Goal: Complete application form: Complete application form

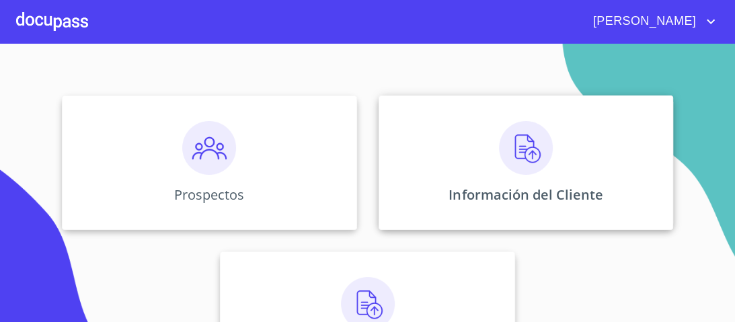
scroll to position [161, 0]
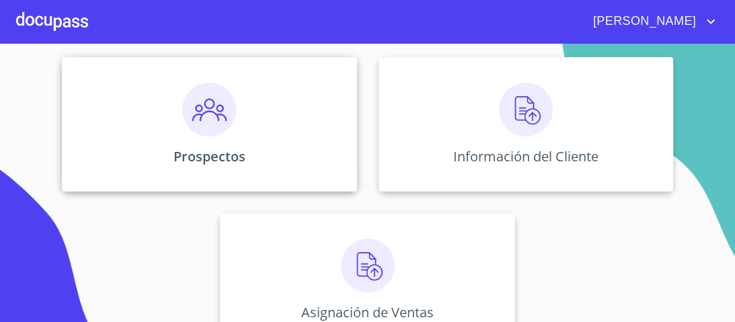
click at [207, 119] on img at bounding box center [209, 110] width 54 height 54
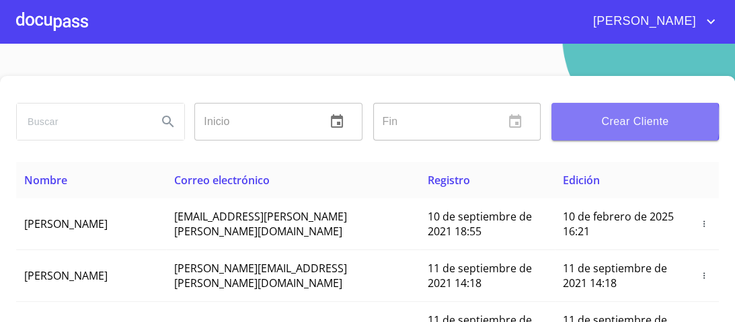
click at [616, 121] on span "Crear Cliente" at bounding box center [635, 121] width 146 height 19
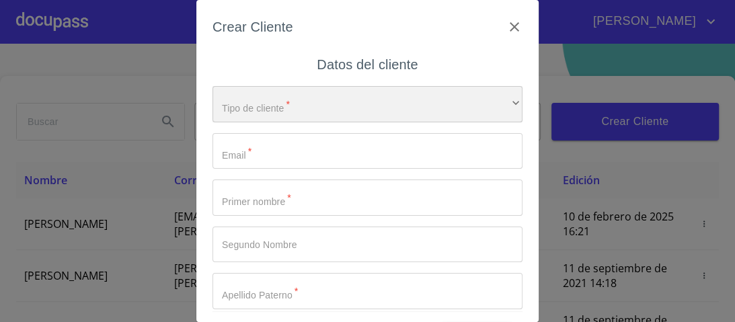
click at [496, 100] on div "​" at bounding box center [368, 104] width 310 height 36
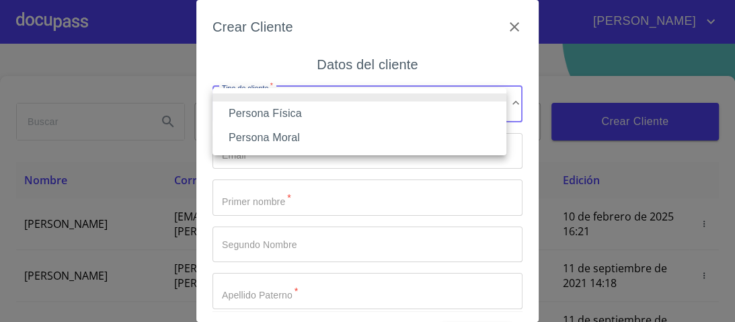
click at [277, 114] on li "Persona Física" at bounding box center [360, 114] width 294 height 24
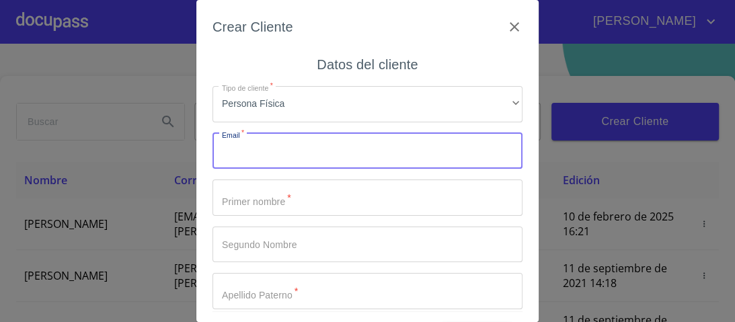
click at [256, 154] on input "Tipo de cliente   *" at bounding box center [368, 151] width 310 height 36
type input "[EMAIL_ADDRESS][DOMAIN_NAME]"
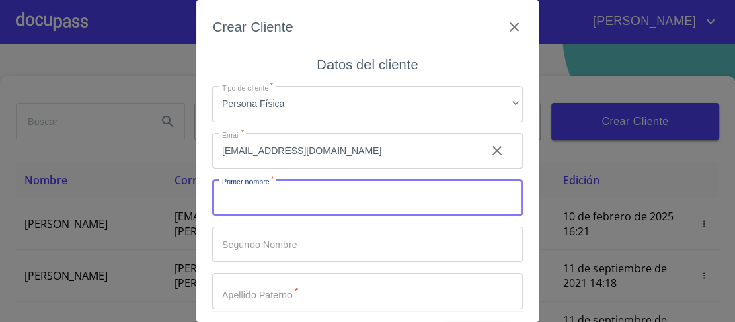
click at [257, 207] on input "Tipo de cliente   *" at bounding box center [368, 198] width 310 height 36
type input "[PERSON_NAME]"
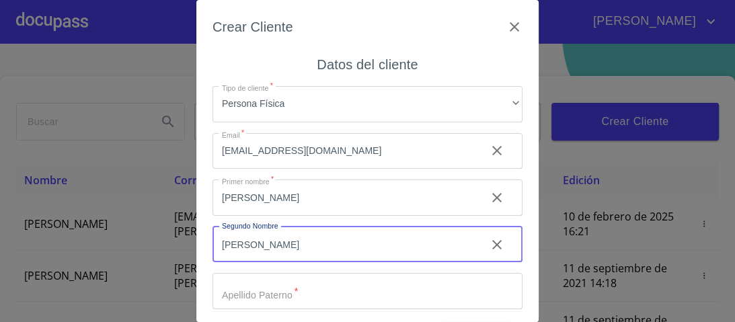
type input "[PERSON_NAME]"
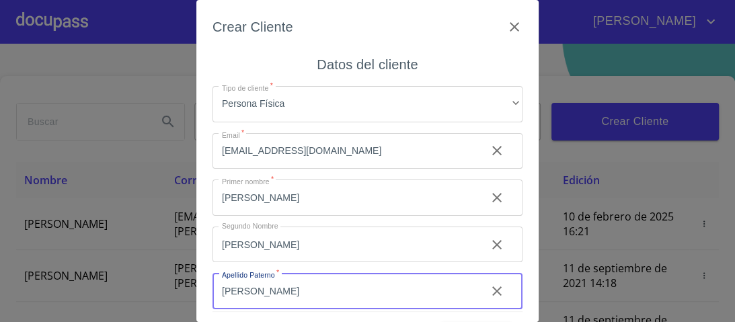
type input "[PERSON_NAME]"
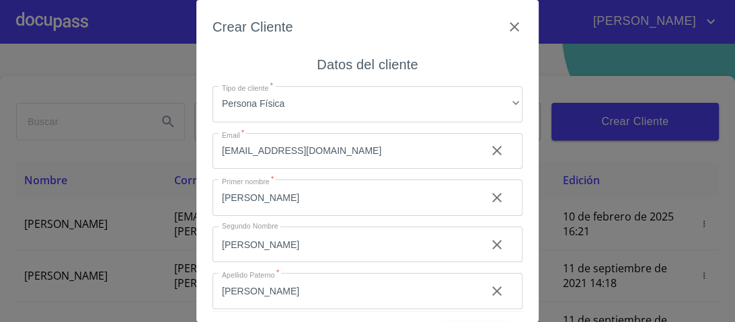
scroll to position [102, 0]
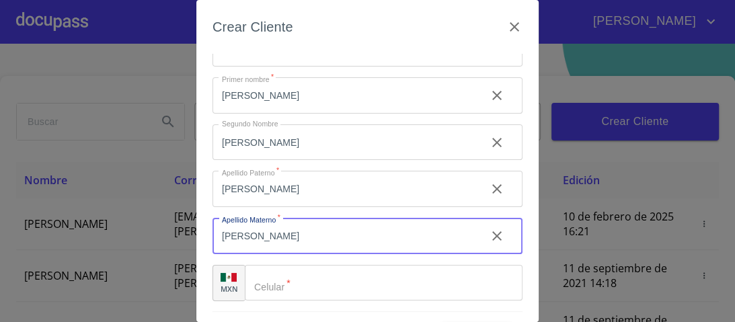
type input "[PERSON_NAME]"
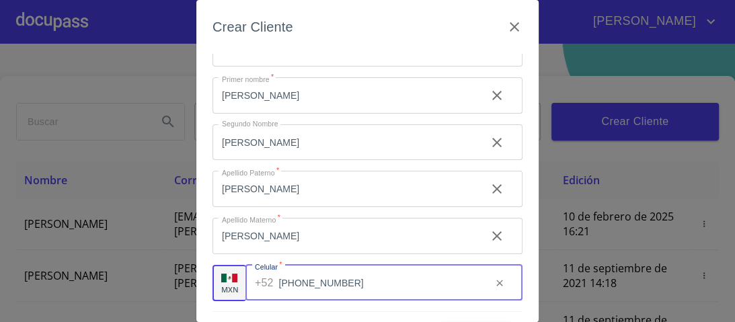
type input "[PHONE_NUMBER]"
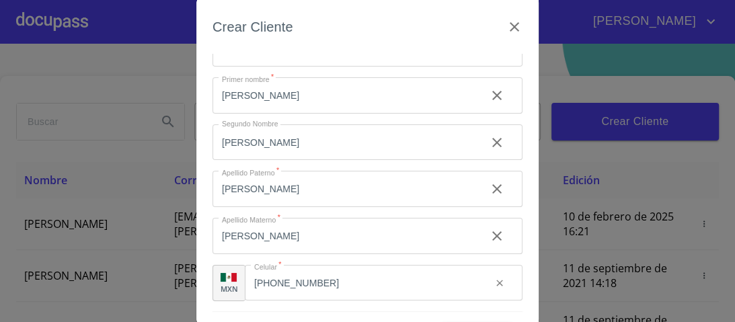
scroll to position [41, 0]
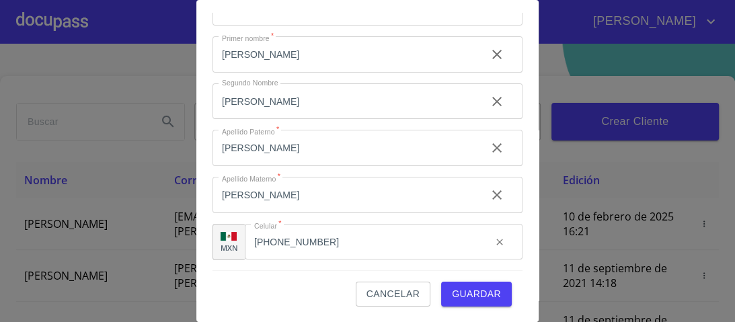
click at [471, 292] on span "Guardar" at bounding box center [476, 294] width 49 height 17
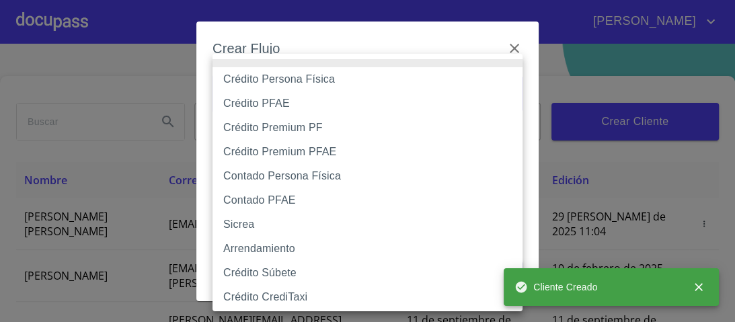
click at [505, 95] on body "[PERSON_NAME] ​ Fin ​ Crear Cliente Nombre Correo electrónico Registro Edición …" at bounding box center [367, 161] width 735 height 322
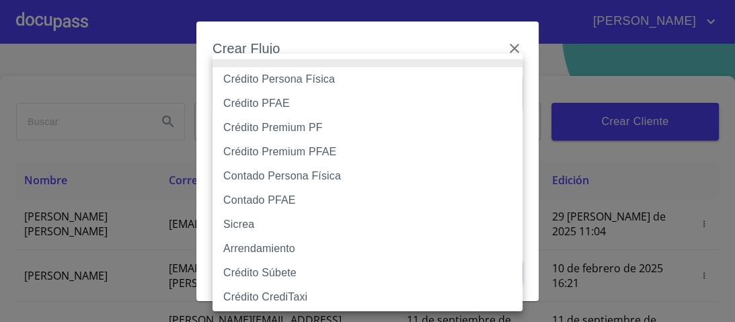
click at [291, 81] on li "Crédito Persona Física" at bounding box center [372, 79] width 318 height 24
type input "6009fb3c7d1714eb8809aa97"
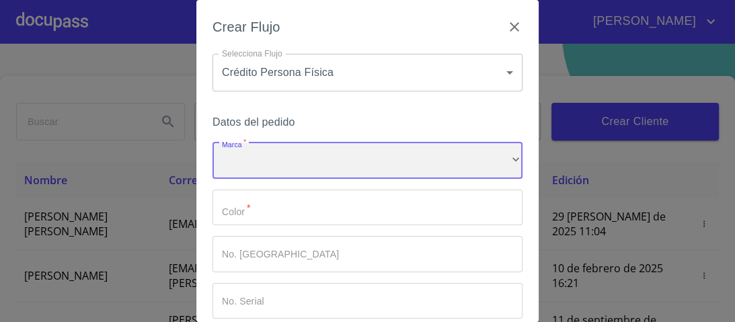
click at [260, 159] on div "​" at bounding box center [368, 161] width 310 height 36
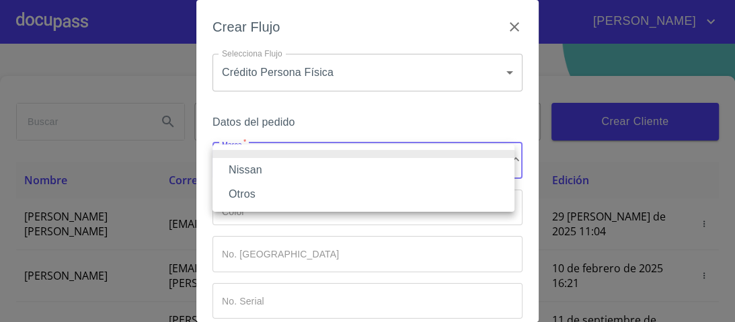
click at [266, 172] on li "Nissan" at bounding box center [364, 170] width 302 height 24
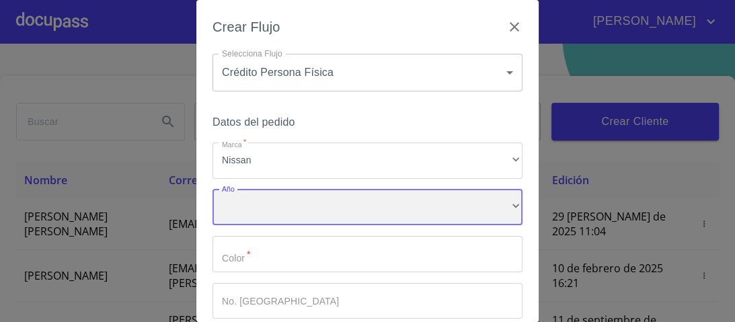
click at [254, 206] on div "​" at bounding box center [368, 208] width 310 height 36
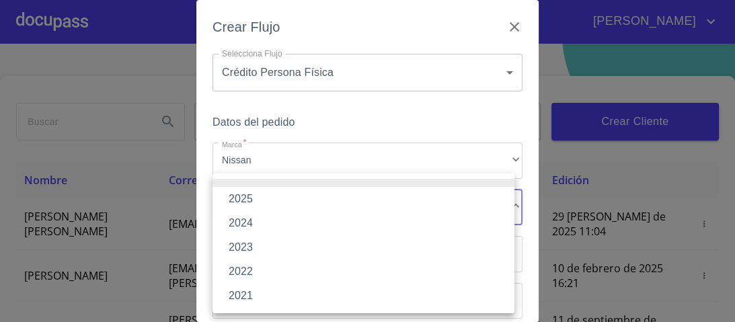
click at [258, 202] on li "2025" at bounding box center [364, 199] width 302 height 24
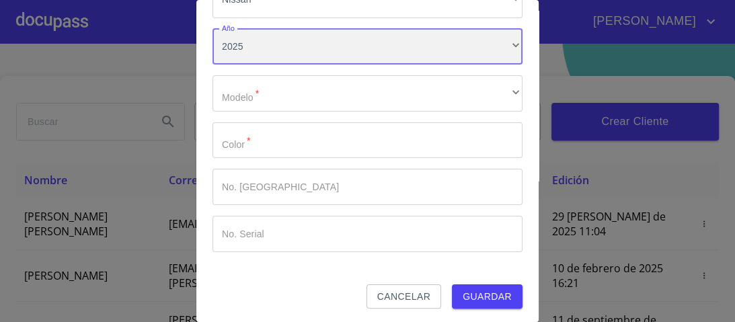
scroll to position [161, 0]
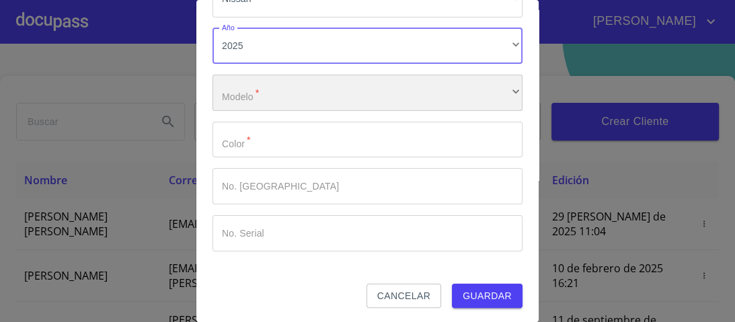
click at [245, 96] on div "​" at bounding box center [368, 93] width 310 height 36
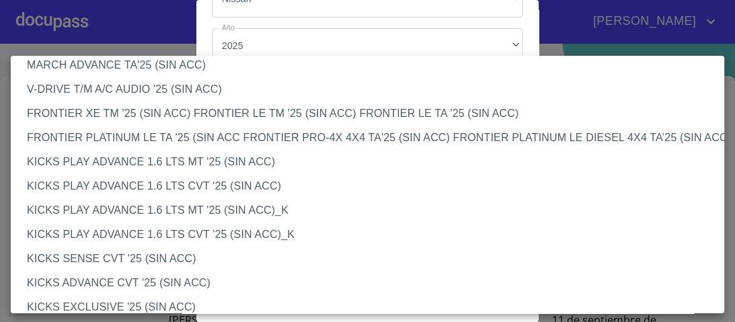
scroll to position [1076, 0]
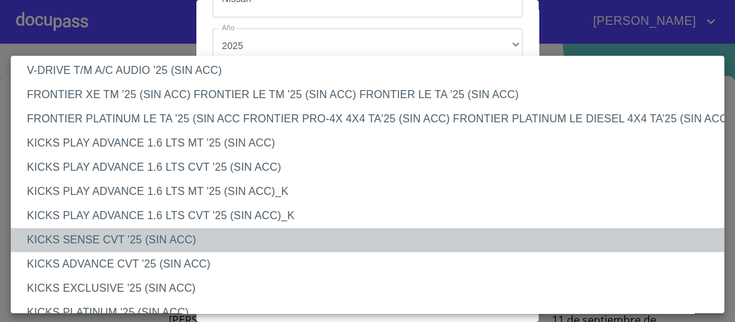
click at [129, 241] on li "KICKS SENSE CVT '25 (SIN ACC)" at bounding box center [372, 240] width 722 height 24
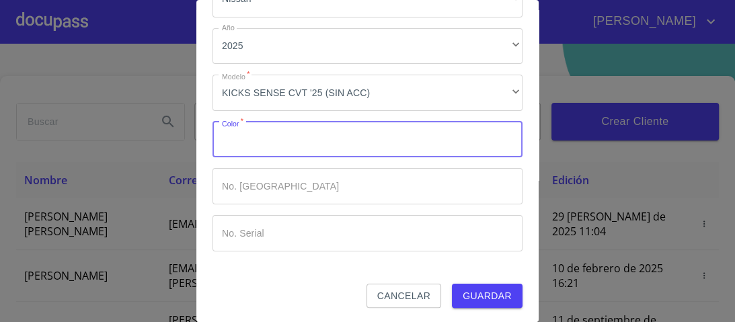
click at [250, 143] on input "Marca   *" at bounding box center [368, 140] width 310 height 36
type input "AZUL"
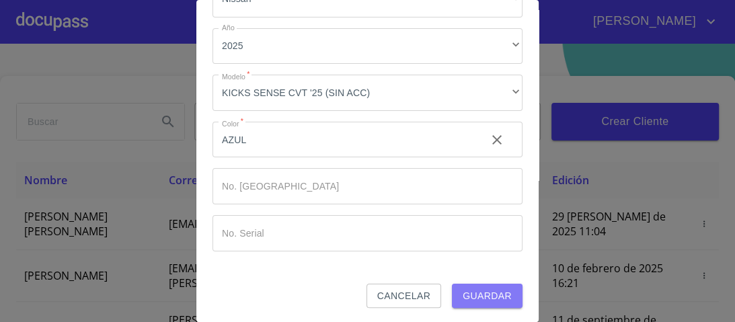
click at [491, 291] on span "Guardar" at bounding box center [487, 296] width 49 height 17
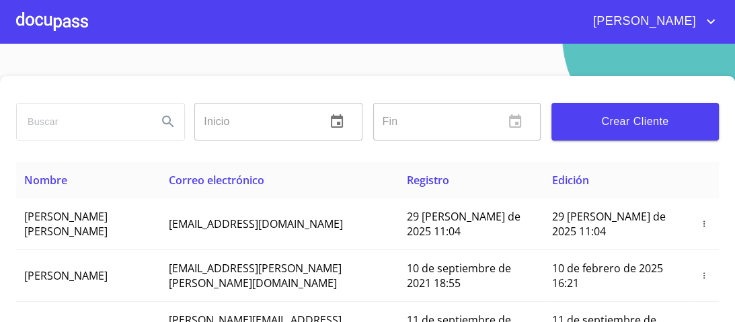
click at [71, 24] on div at bounding box center [52, 21] width 72 height 43
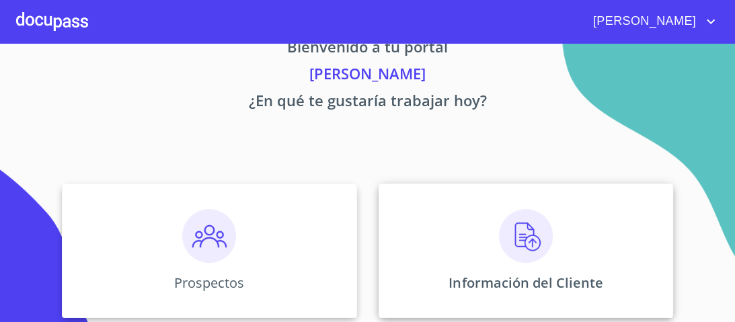
scroll to position [161, 0]
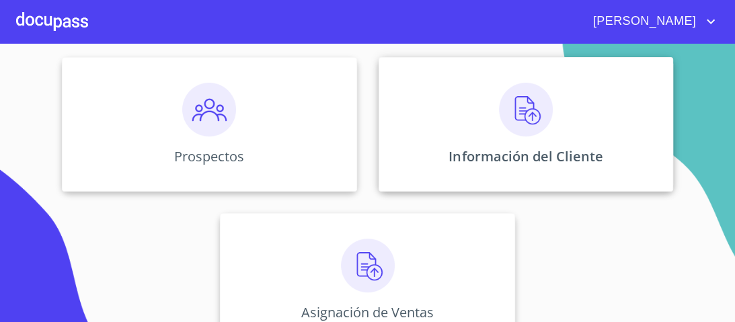
click at [529, 112] on img at bounding box center [526, 110] width 54 height 54
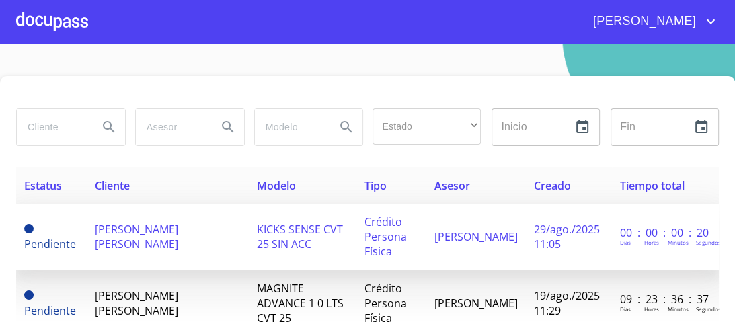
click at [317, 233] on span "KICKS SENSE CVT 25 SIN ACC" at bounding box center [300, 237] width 86 height 30
